Goal: Information Seeking & Learning: Learn about a topic

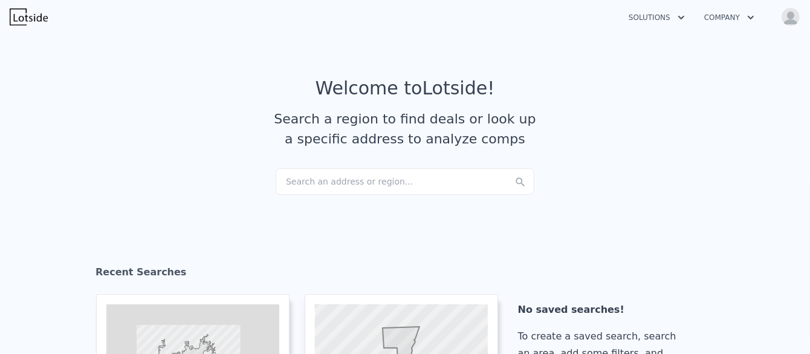
checkbox input "true"
click at [304, 180] on div "Search an address or region..." at bounding box center [405, 181] width 259 height 27
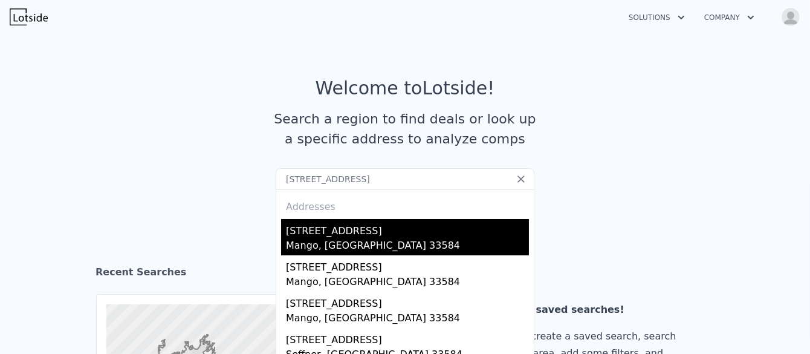
type input "[STREET_ADDRESS]"
click at [377, 235] on div "[STREET_ADDRESS]" at bounding box center [407, 228] width 243 height 19
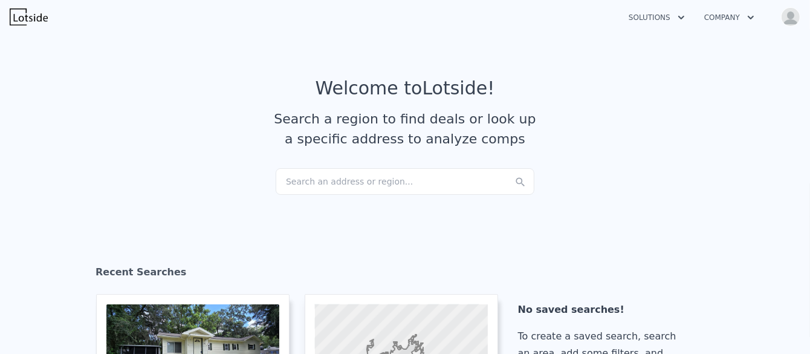
click at [310, 181] on div "Search an address or region..." at bounding box center [405, 181] width 259 height 27
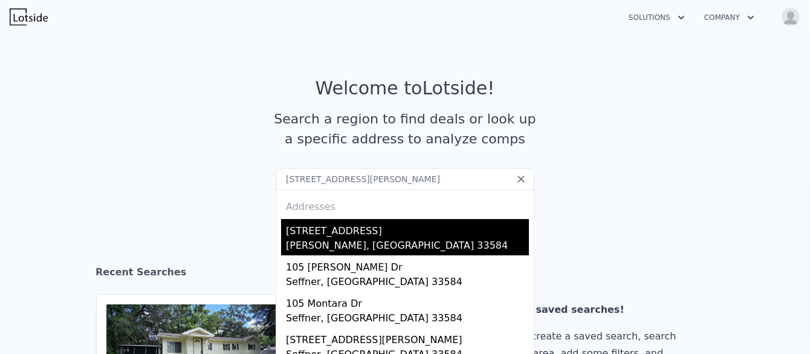
type input "105 Cranbrooke Dr, SEFFNER, FL 33584"
click at [392, 245] on div "Brandon, FL 33584" at bounding box center [407, 246] width 243 height 17
